Goal: Information Seeking & Learning: Learn about a topic

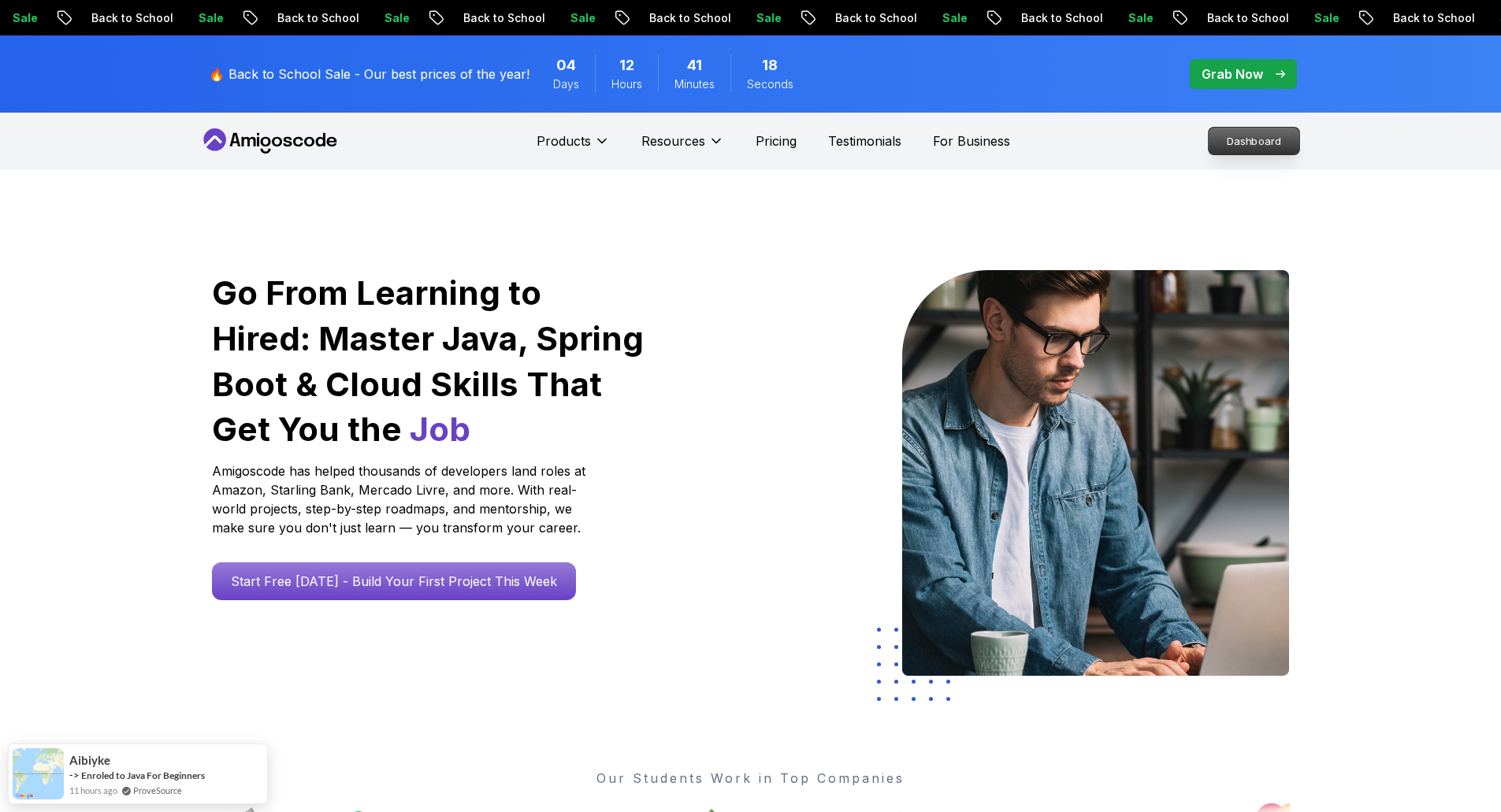
click at [1240, 141] on p "Dashboard" at bounding box center [1254, 141] width 90 height 27
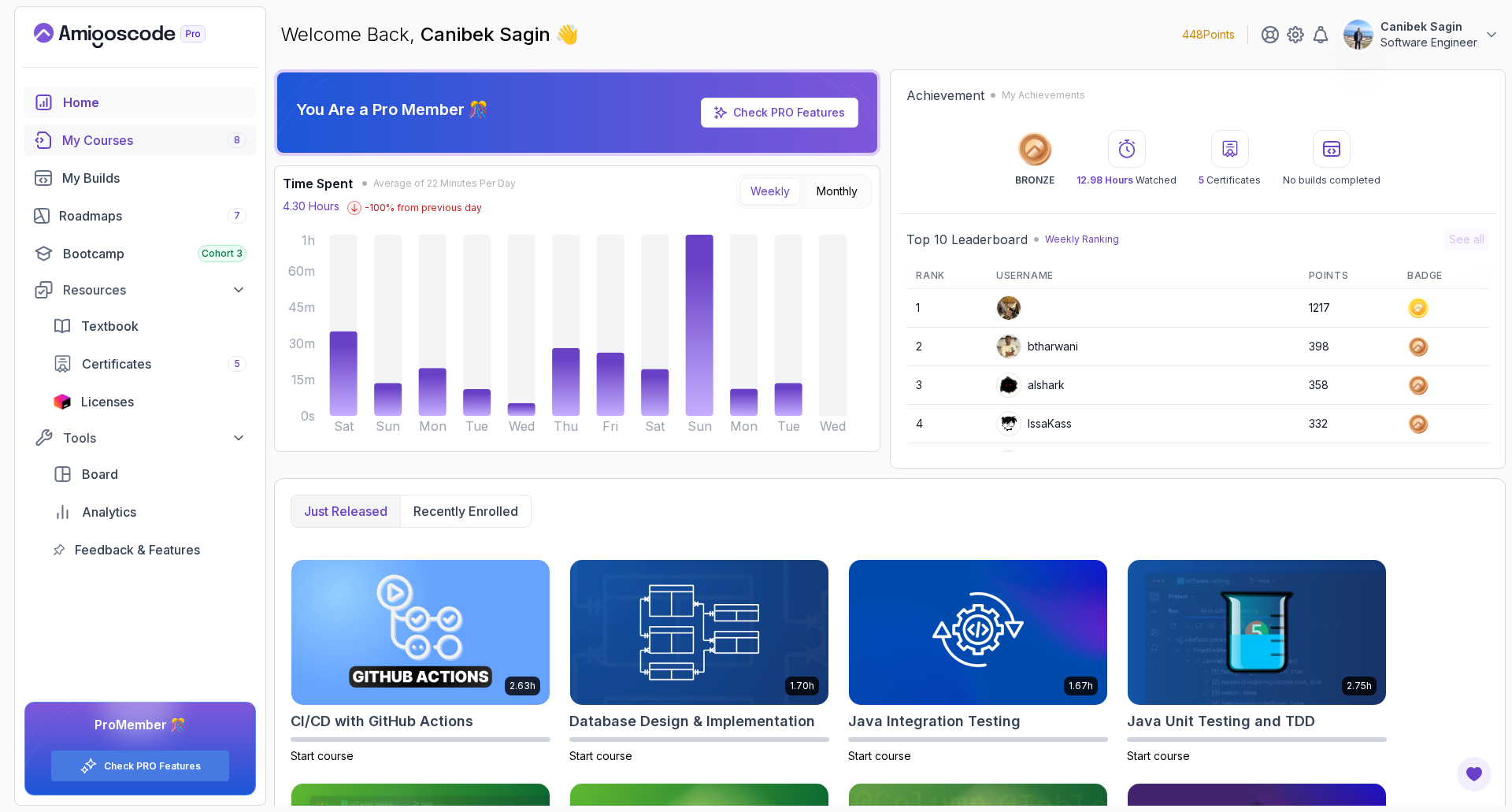
click at [89, 141] on div "My Courses 8" at bounding box center [155, 140] width 184 height 19
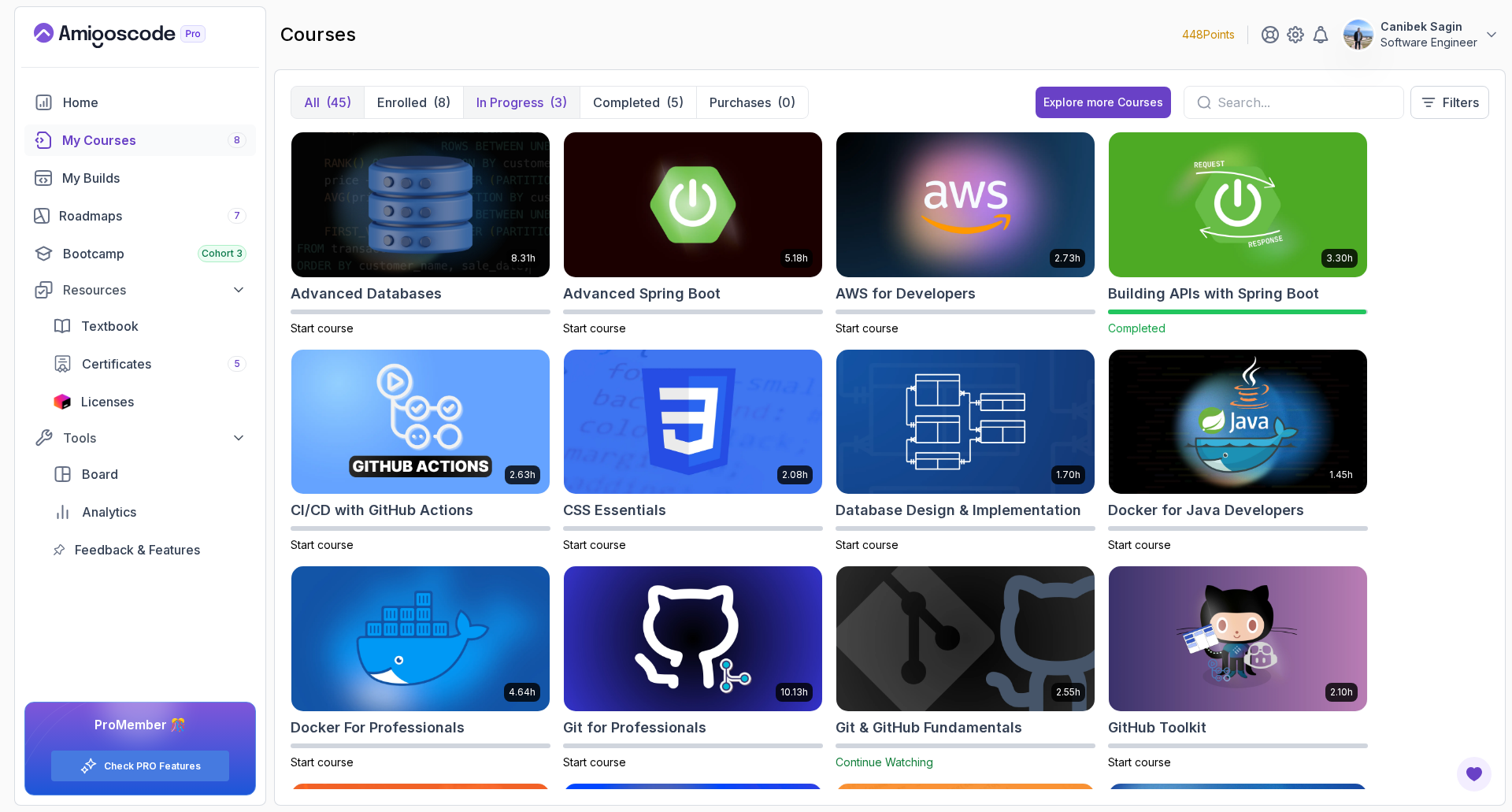
click at [537, 97] on p "In Progress" at bounding box center [509, 102] width 67 height 19
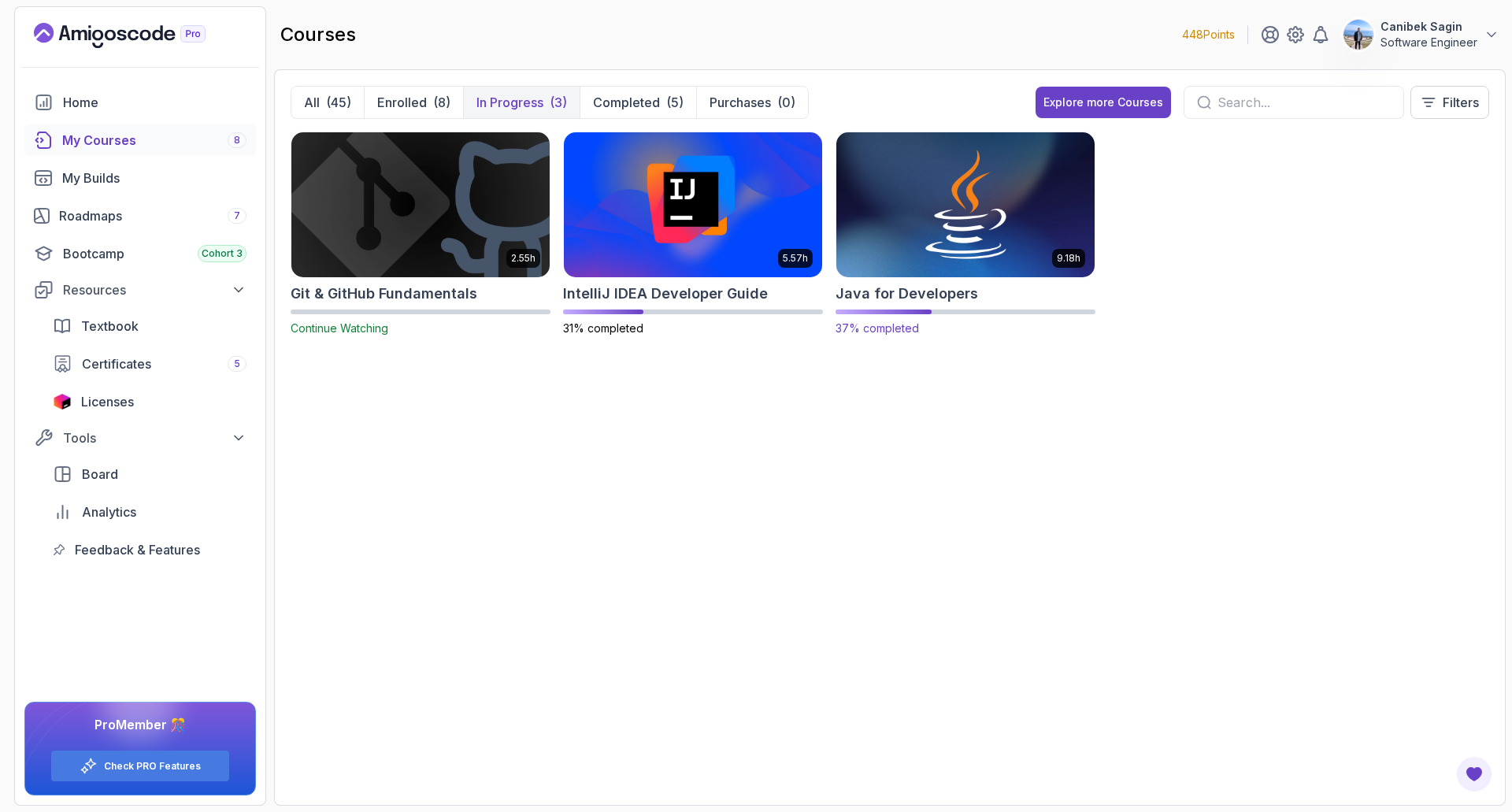
click at [877, 286] on h2 "Java for Developers" at bounding box center [907, 294] width 142 height 22
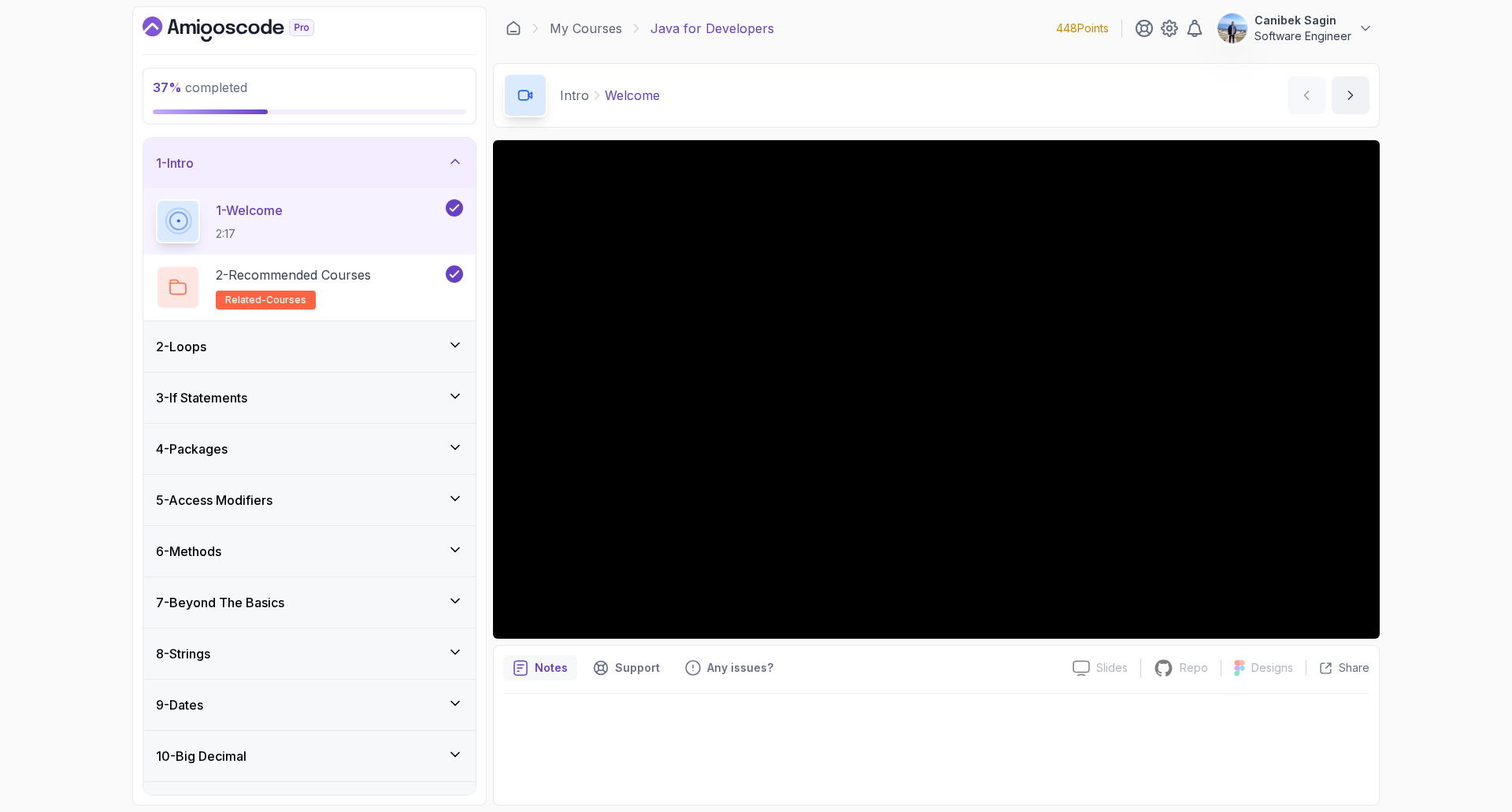
click at [414, 160] on div "1 - Intro" at bounding box center [309, 163] width 307 height 19
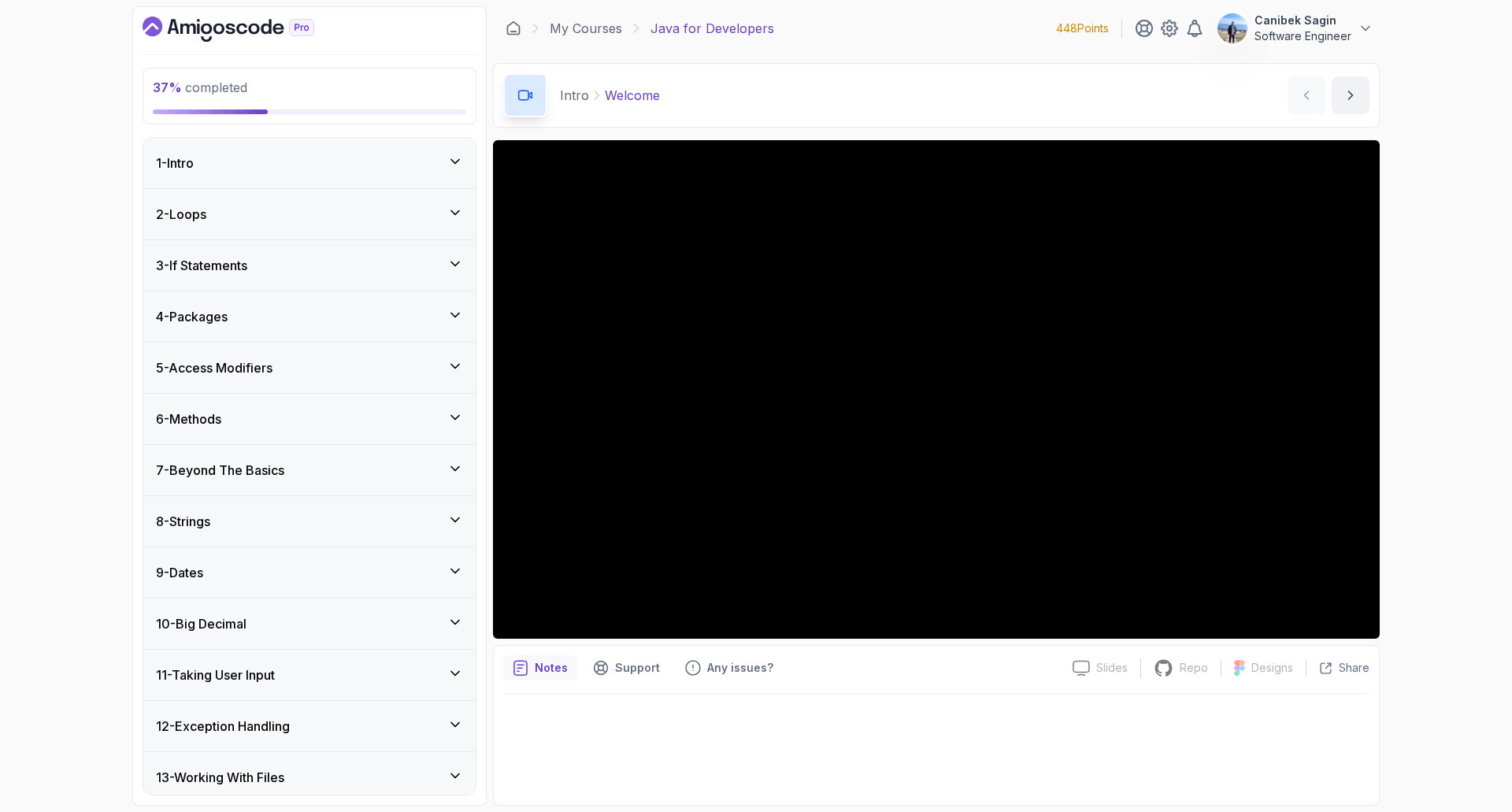
click at [305, 521] on div "8 - Strings" at bounding box center [309, 521] width 307 height 19
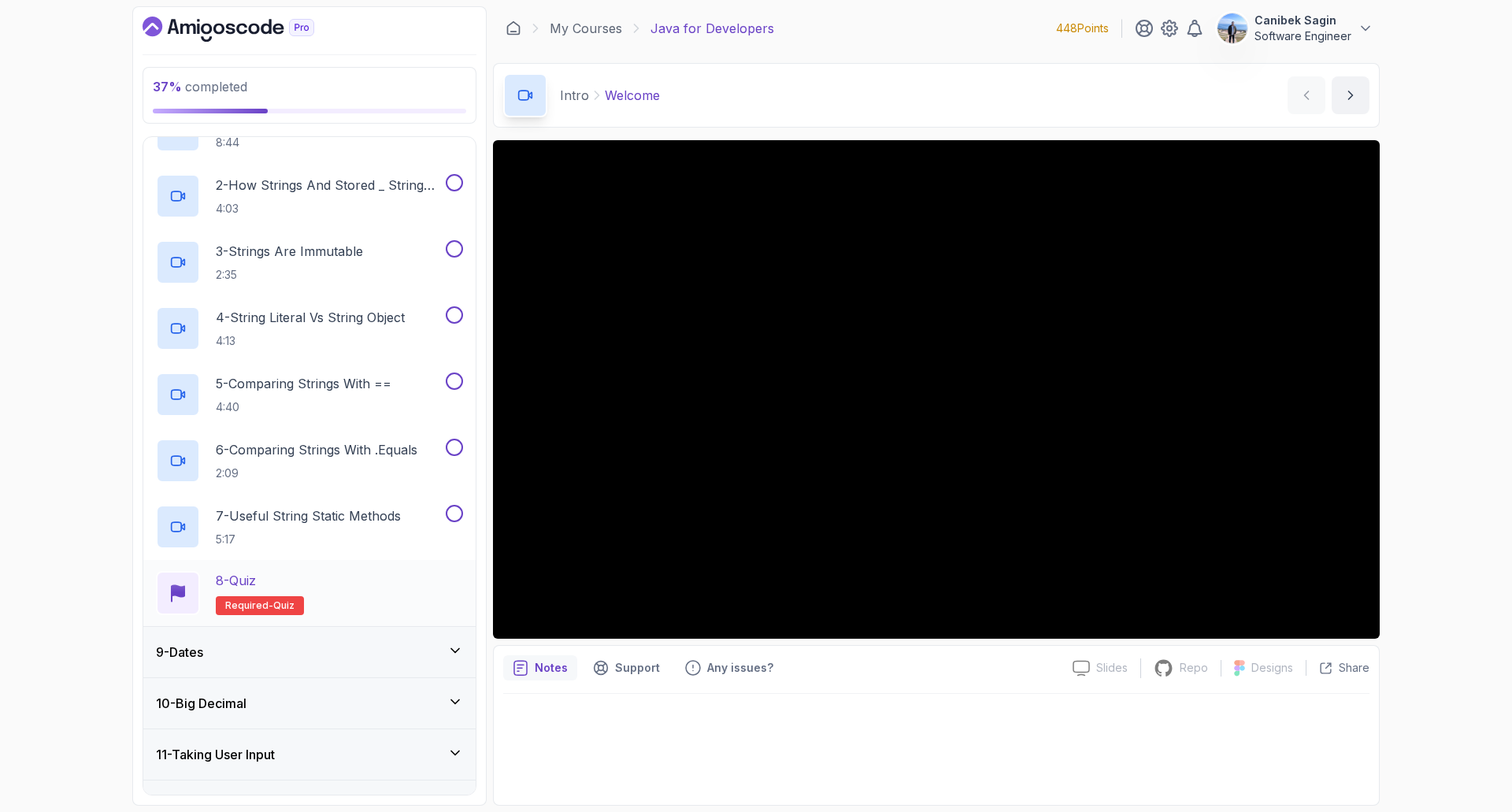
scroll to position [473, 0]
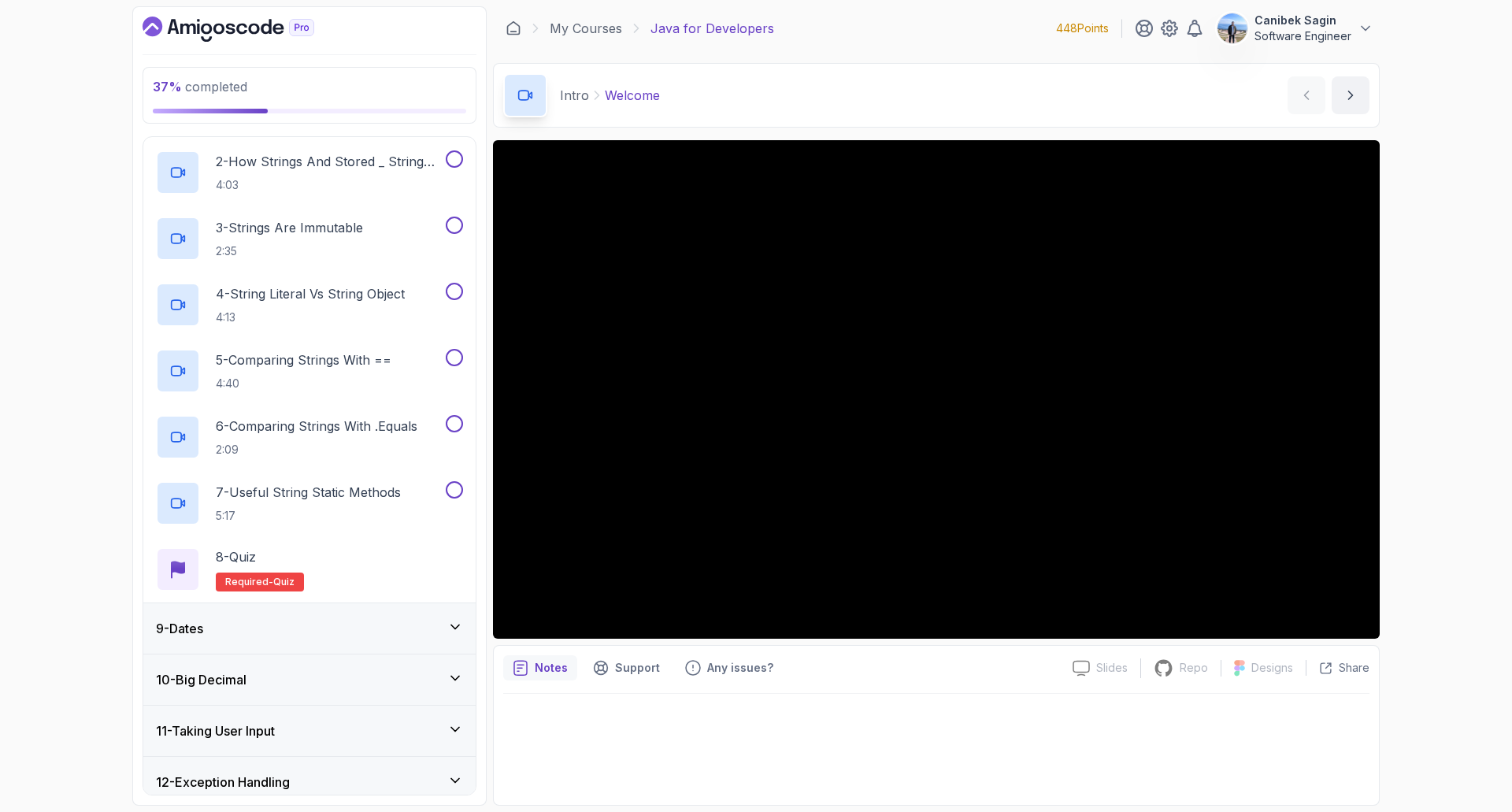
drag, startPoint x: 283, startPoint y: 623, endPoint x: 273, endPoint y: 612, distance: 14.9
click at [278, 627] on div "9 - Dates" at bounding box center [309, 628] width 307 height 19
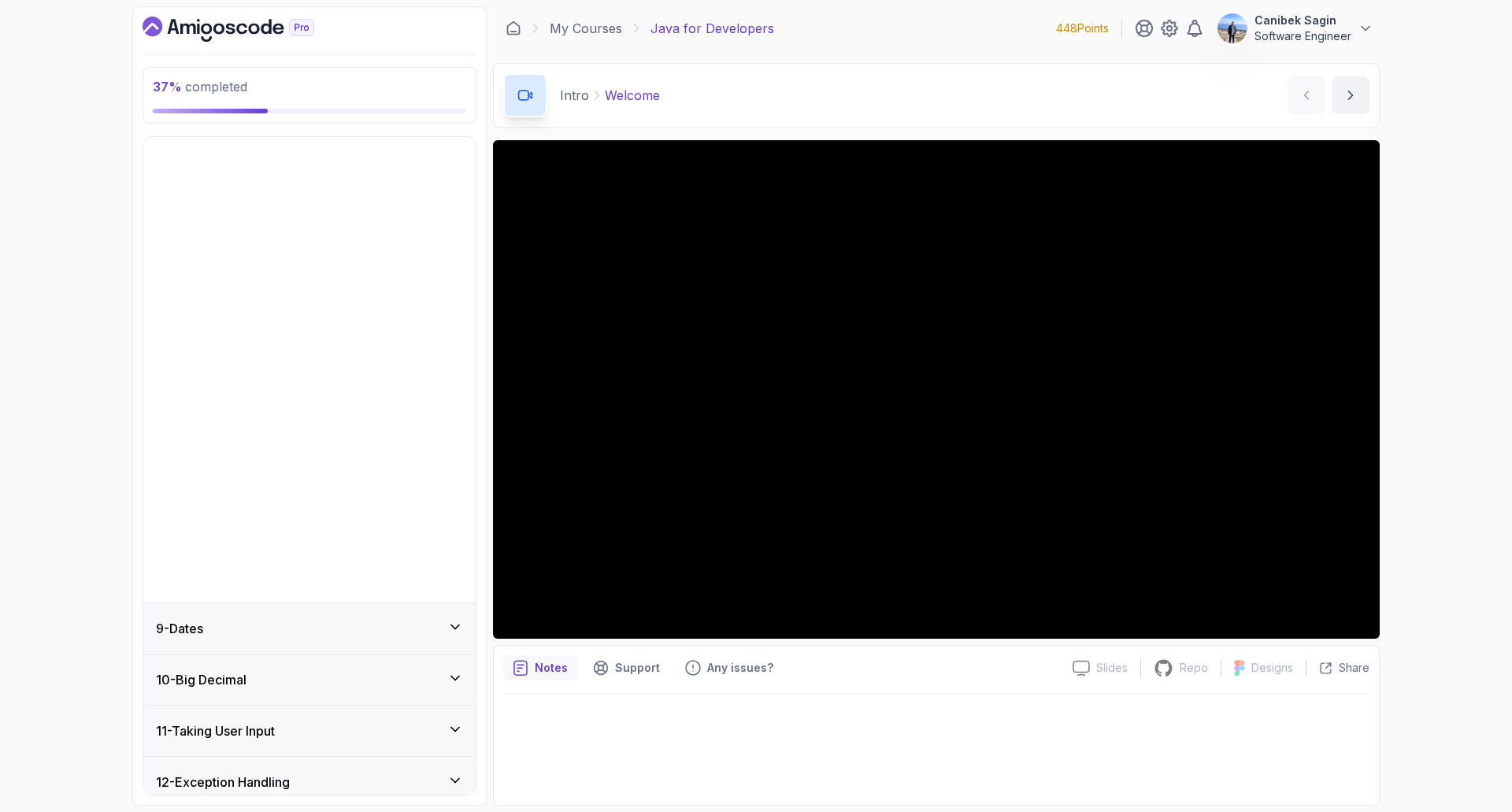
scroll to position [315, 0]
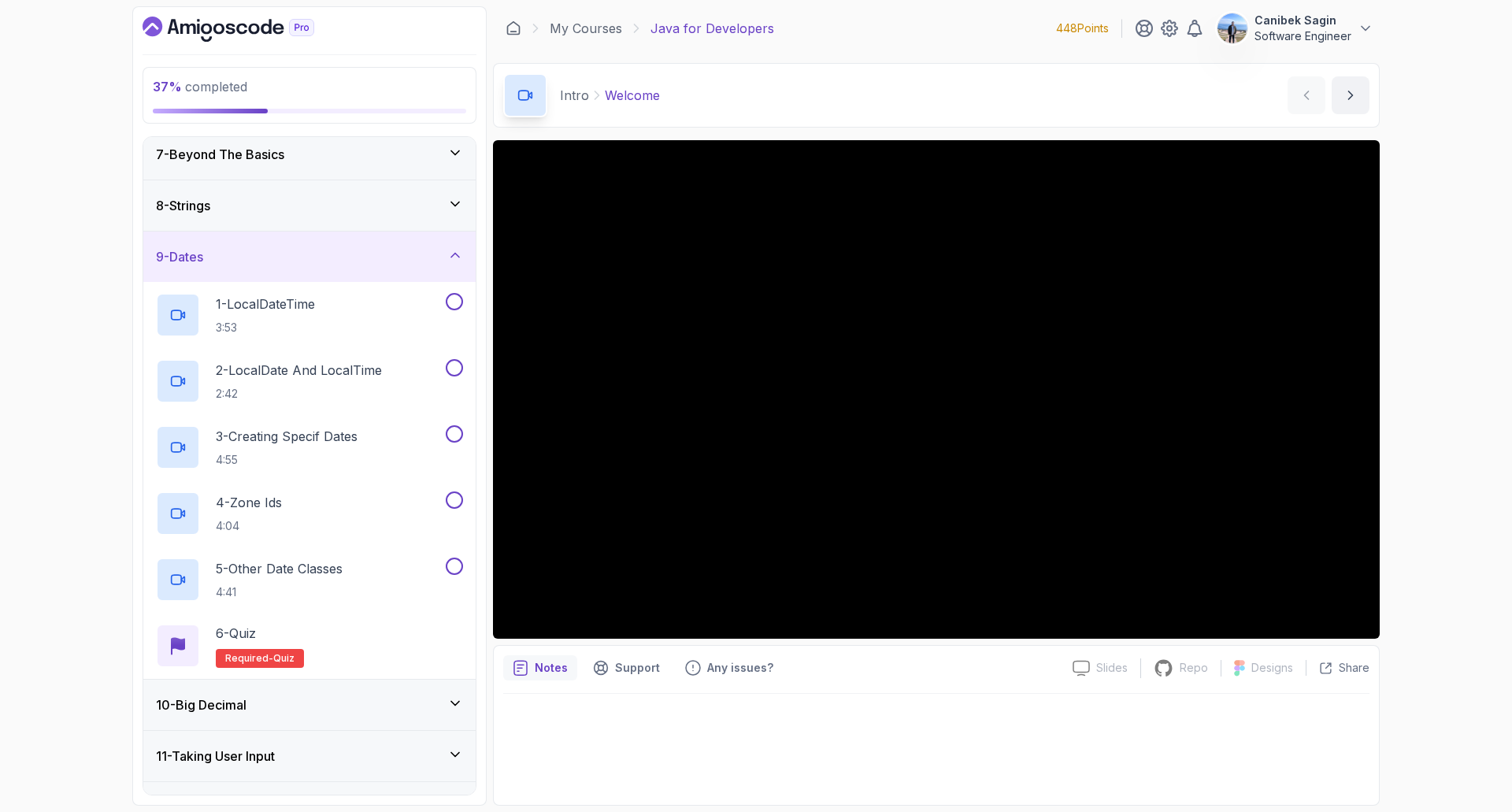
click at [363, 714] on div "10 - Big Decimal" at bounding box center [309, 705] width 307 height 19
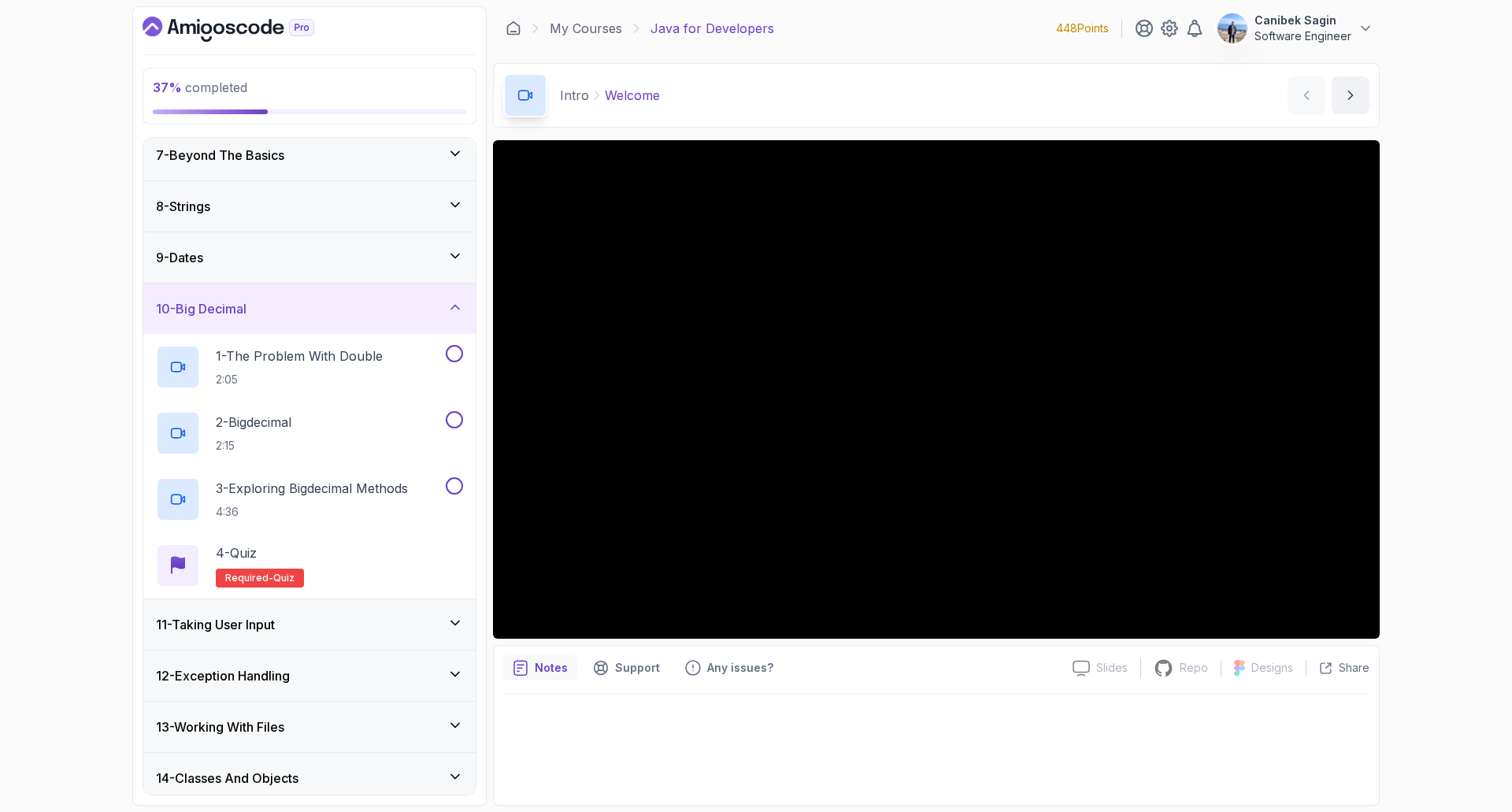
click at [360, 608] on div "11 - Taking User Input" at bounding box center [309, 625] width 332 height 50
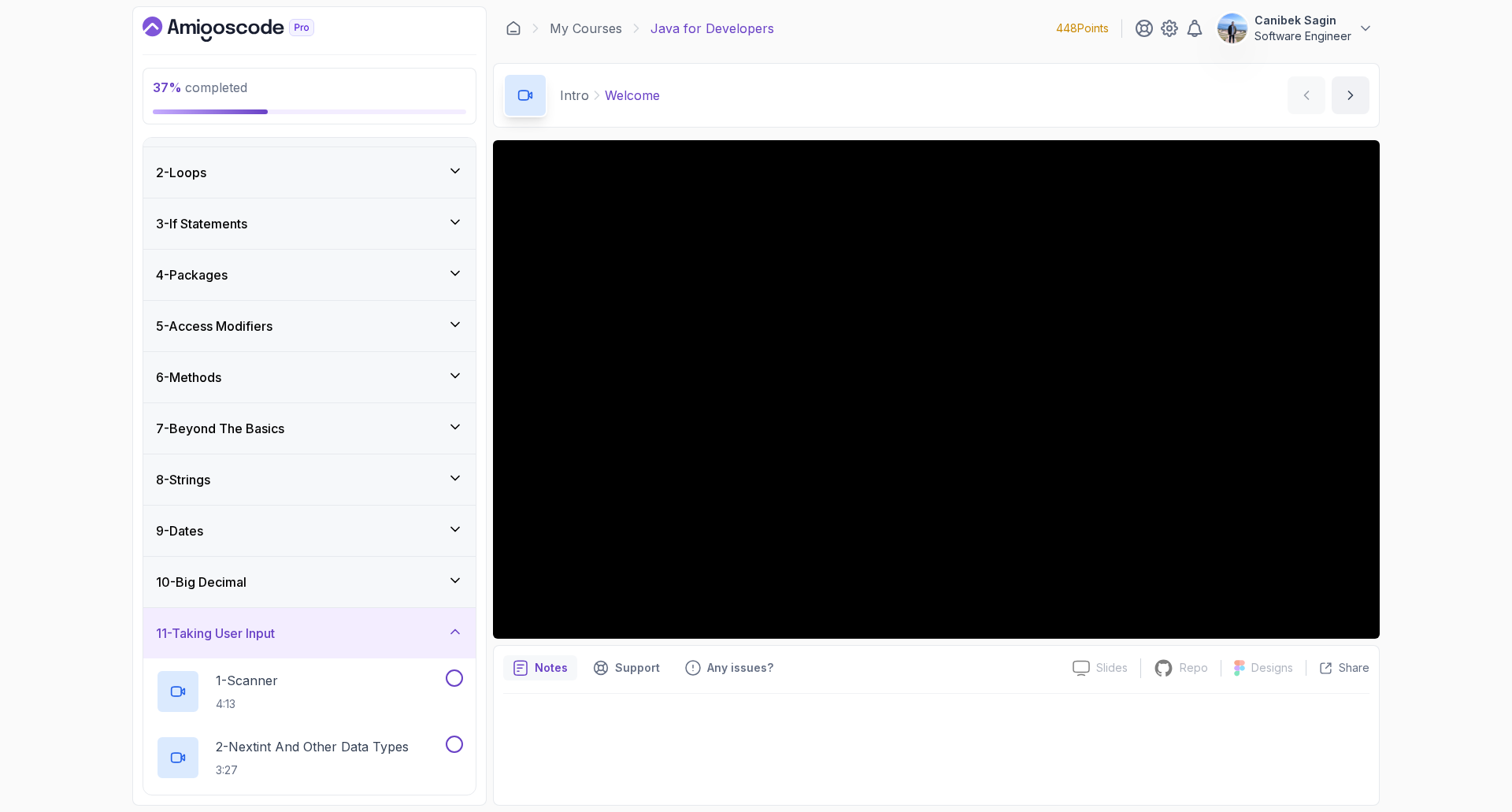
scroll to position [29, 0]
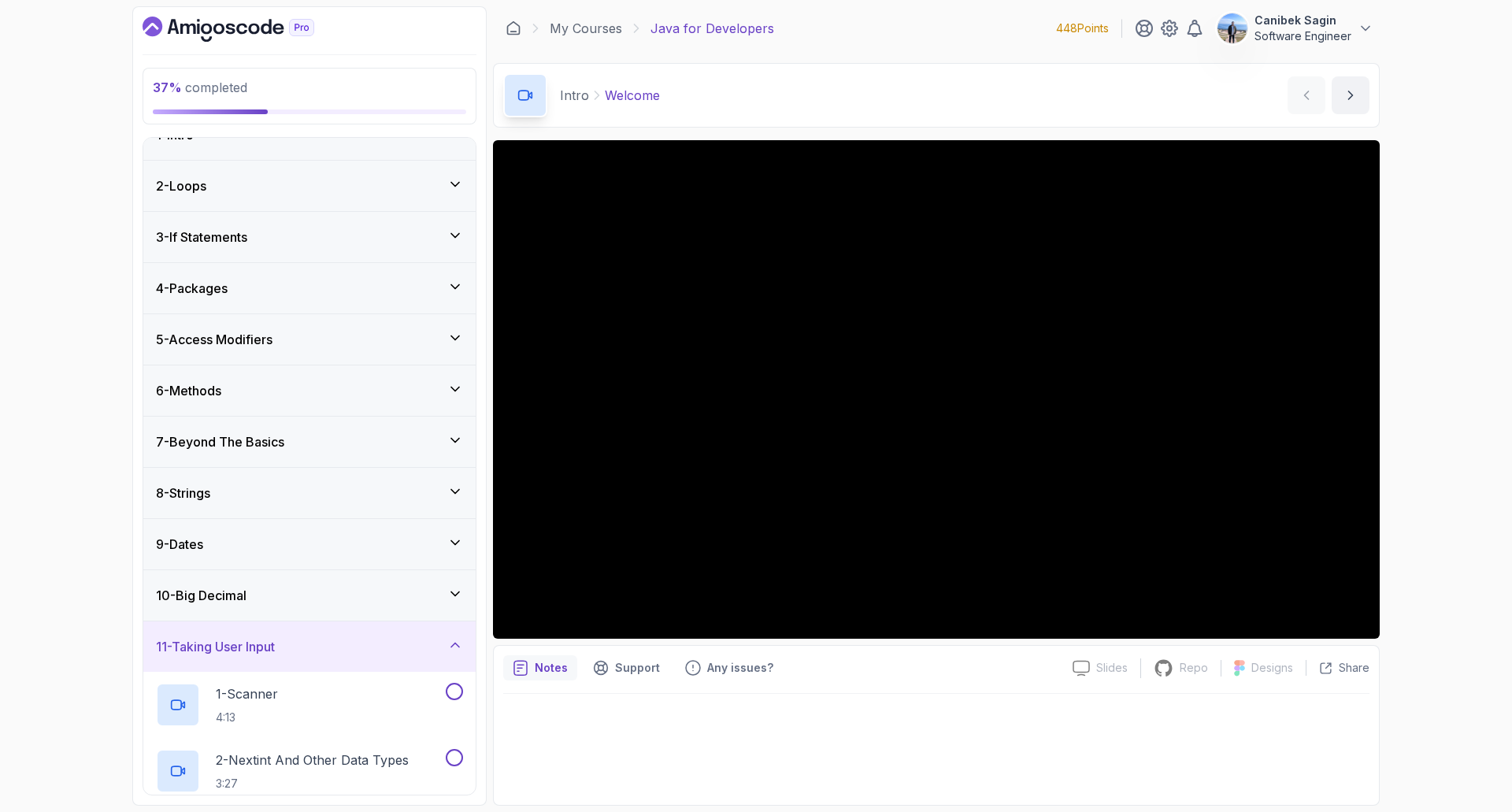
click at [366, 633] on div "11 - Taking User Input" at bounding box center [309, 646] width 332 height 50
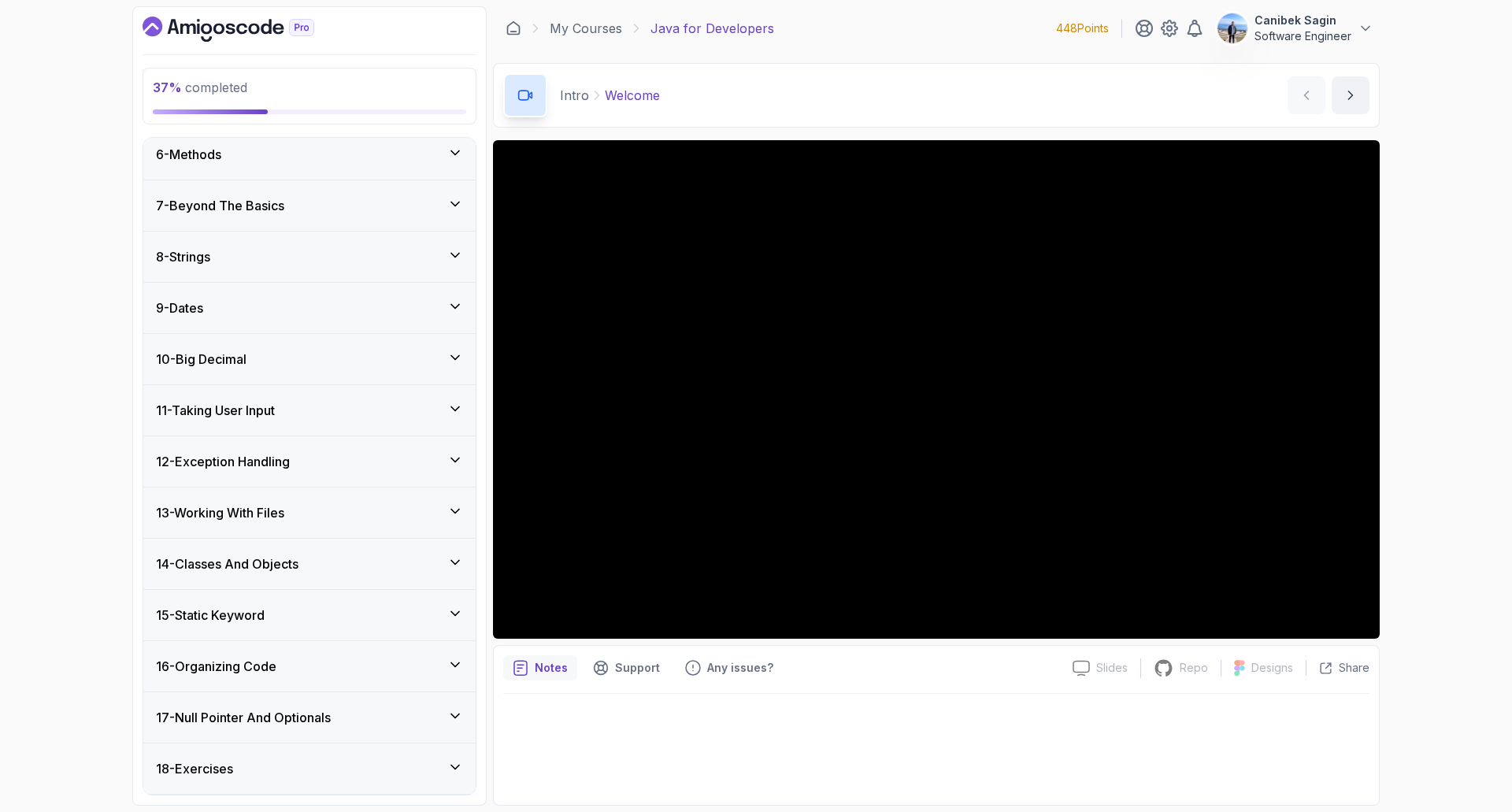
scroll to position [236, 0]
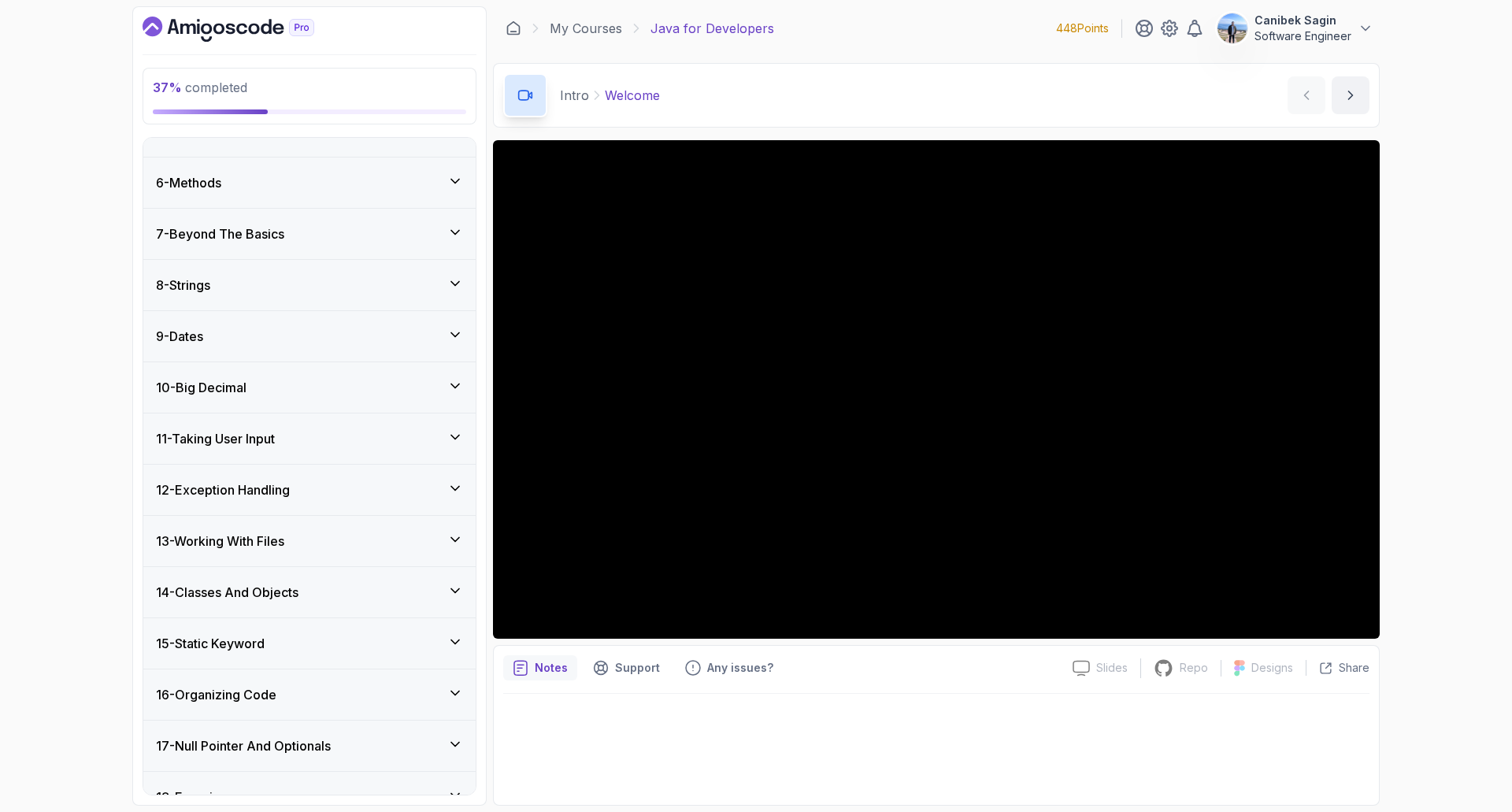
click at [233, 281] on div "8 - Strings" at bounding box center [309, 285] width 307 height 19
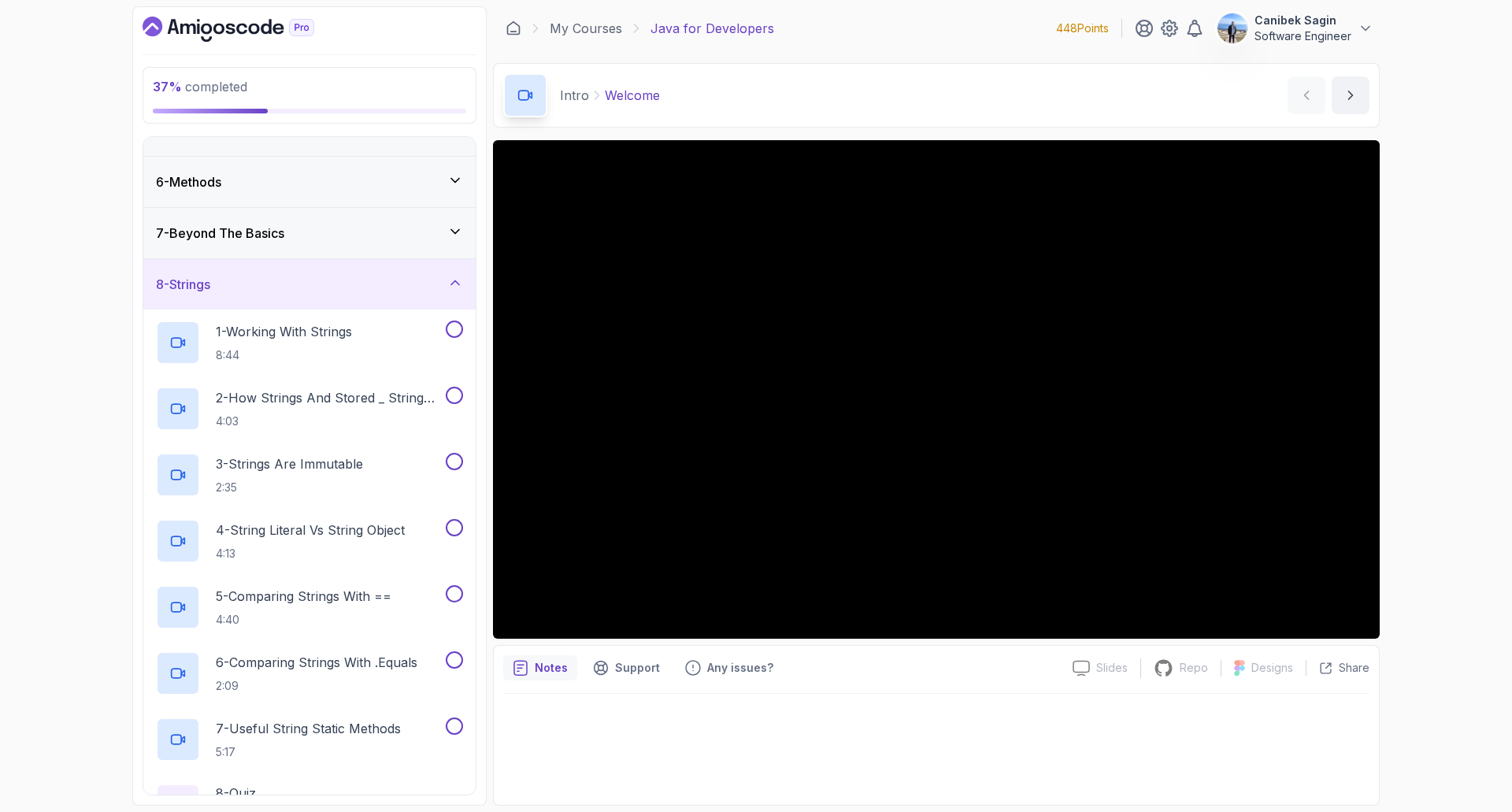
click at [233, 281] on div "8 - Strings" at bounding box center [309, 284] width 307 height 19
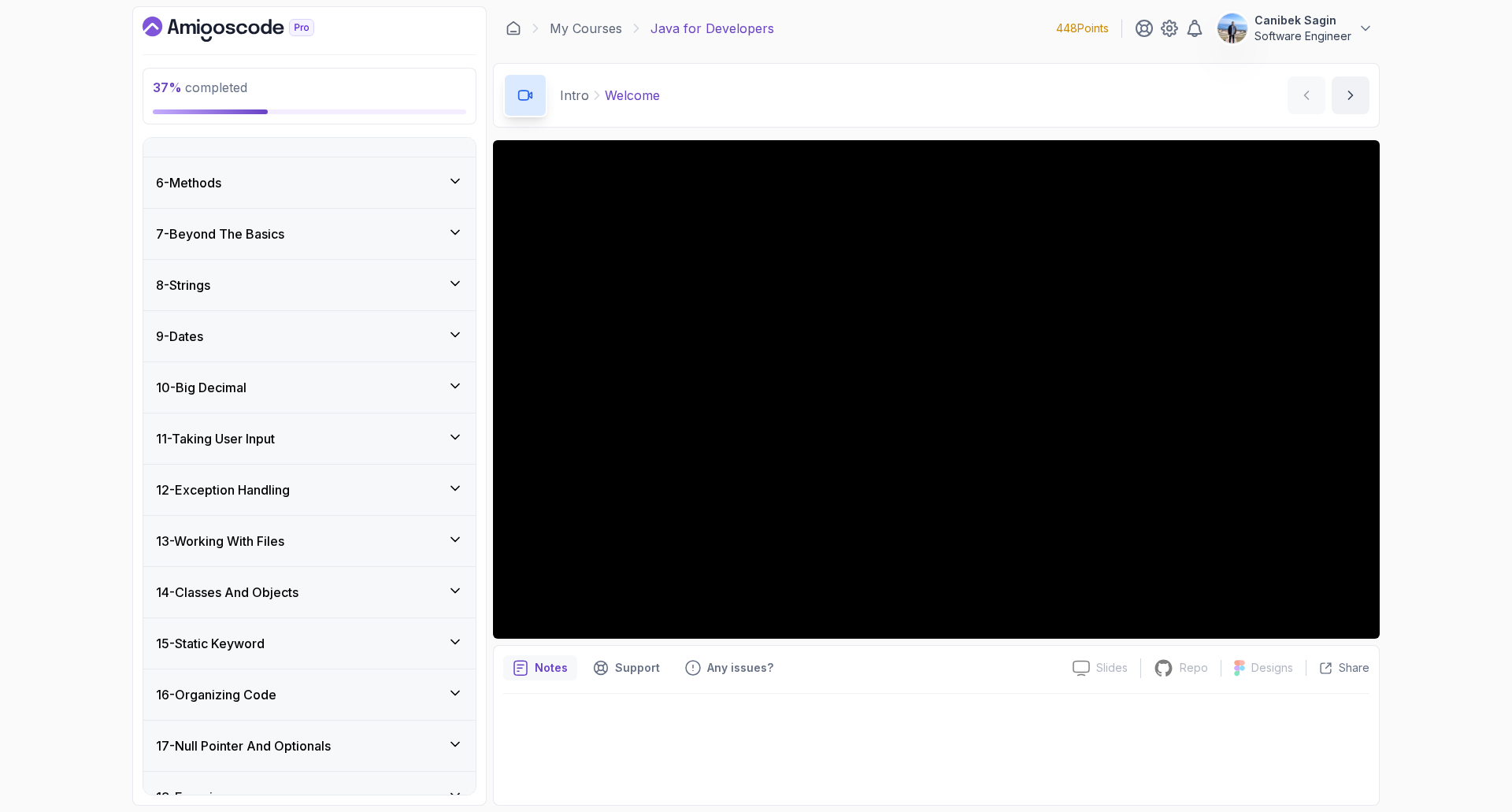
click at [226, 290] on div "8 - Strings" at bounding box center [309, 285] width 307 height 19
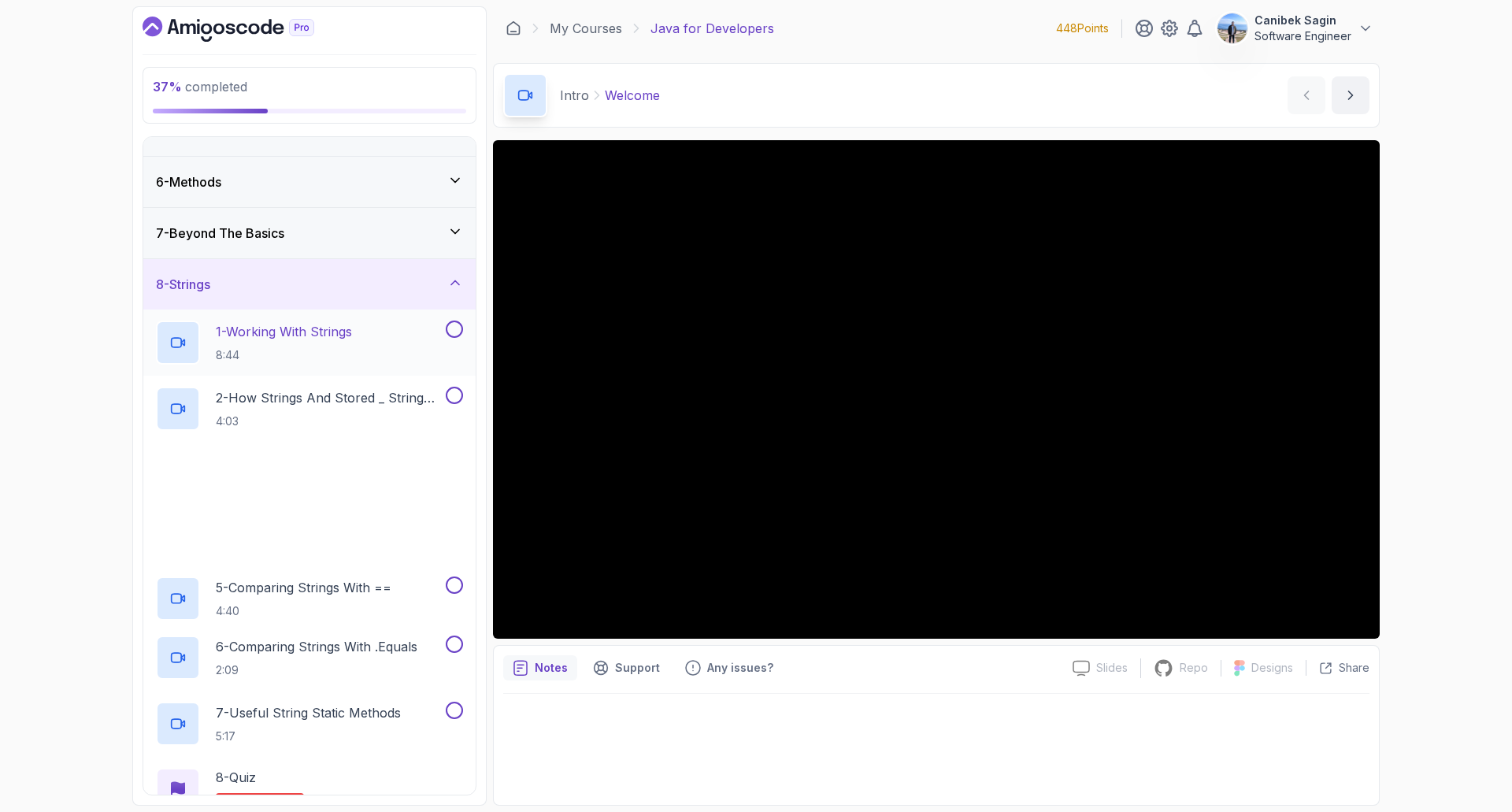
click at [243, 325] on p "1 - Working With Strings" at bounding box center [284, 331] width 136 height 19
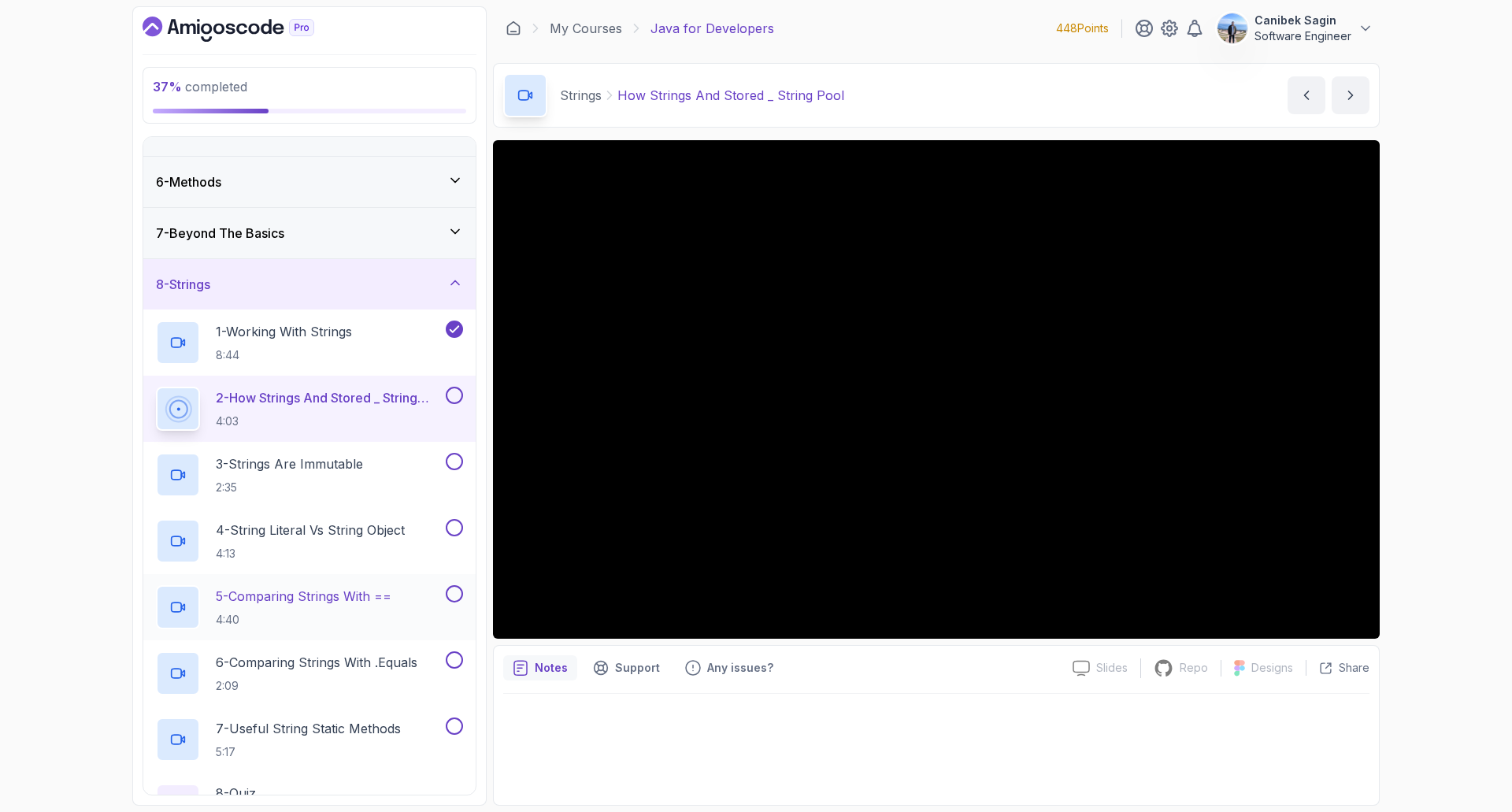
scroll to position [315, 0]
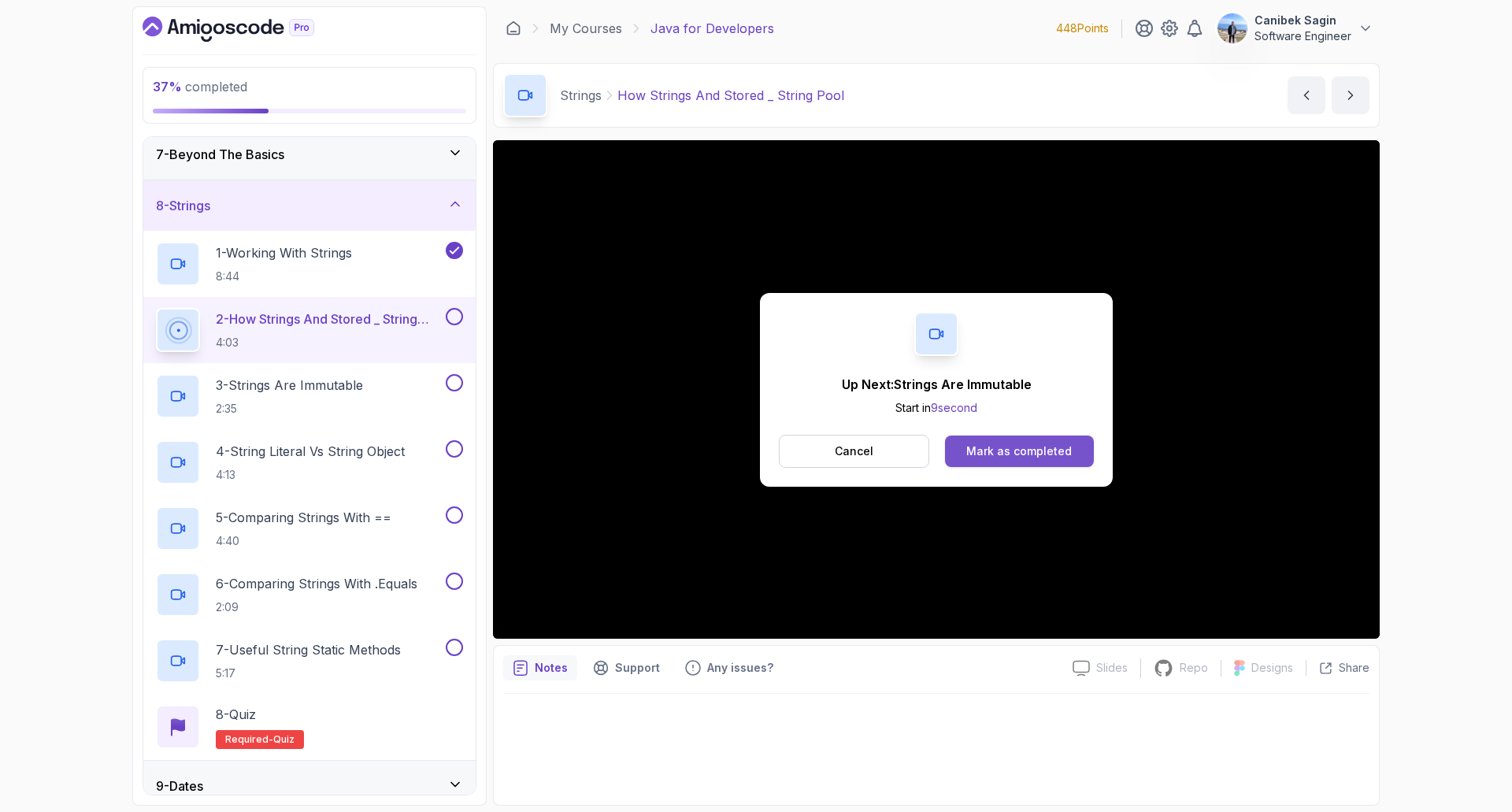
click at [1041, 456] on div "Mark as completed" at bounding box center [1020, 451] width 106 height 16
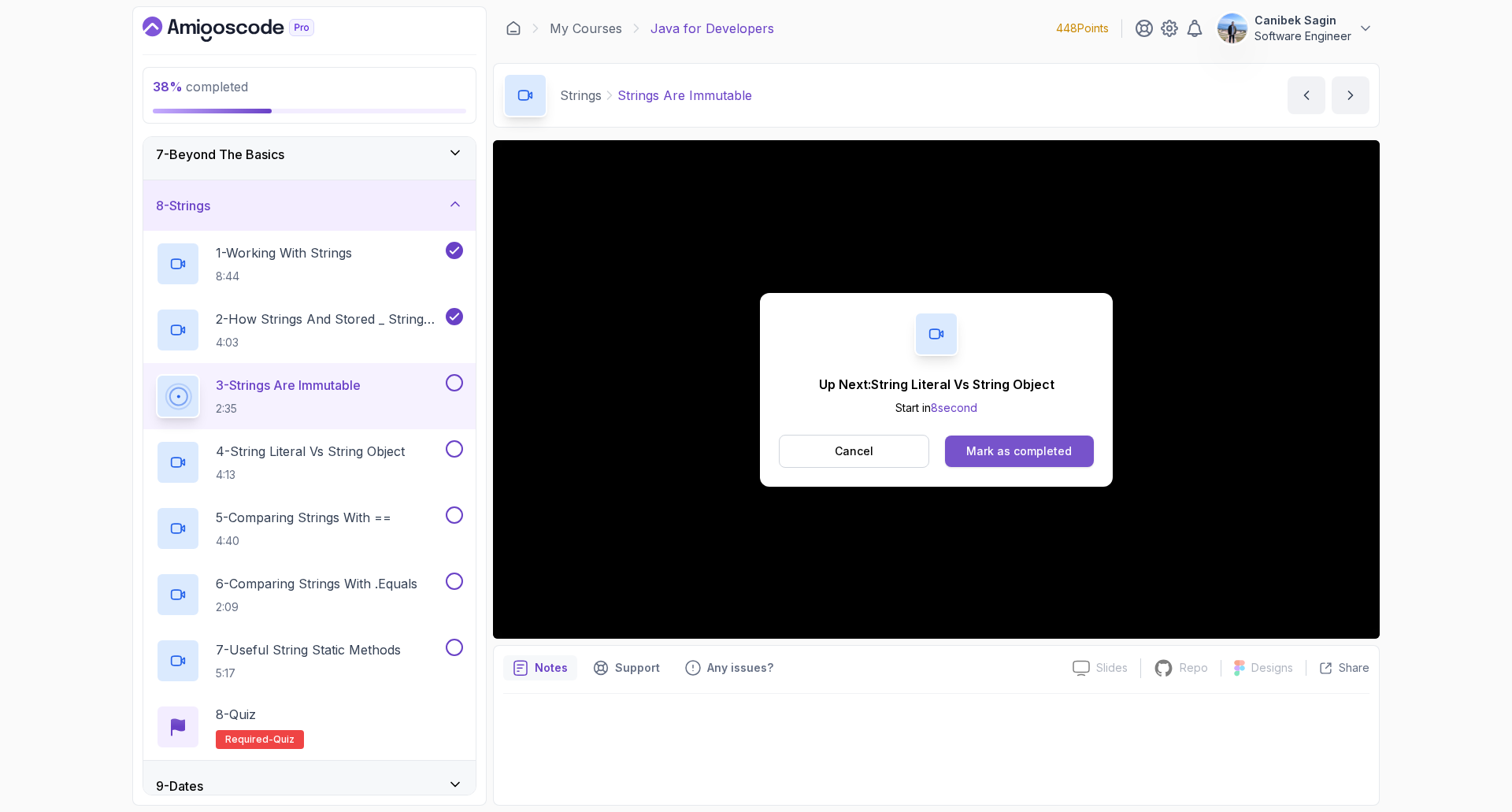
click at [999, 445] on div "Mark as completed" at bounding box center [1020, 451] width 106 height 16
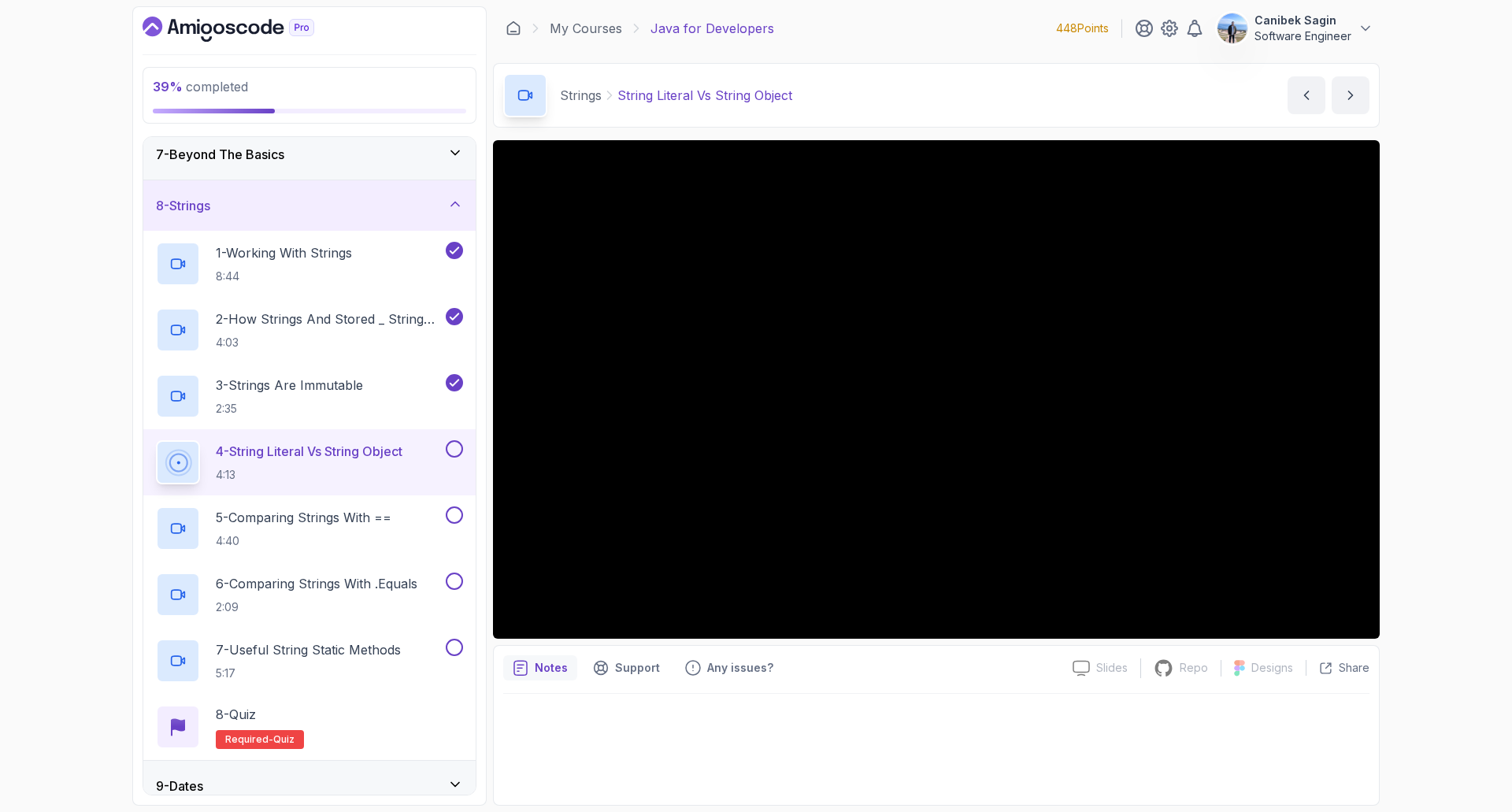
click at [1454, 495] on div "39 % completed 1 - Intro 2 - Loops 3 - If Statements 4 - Packages 5 - Access Mo…" at bounding box center [756, 406] width 1512 height 812
click at [1411, 516] on div "39 % completed 1 - Intro 2 - Loops 3 - If Statements 4 - Packages 5 - Access Mo…" at bounding box center [756, 406] width 1512 height 812
